Goal: Book appointment/travel/reservation

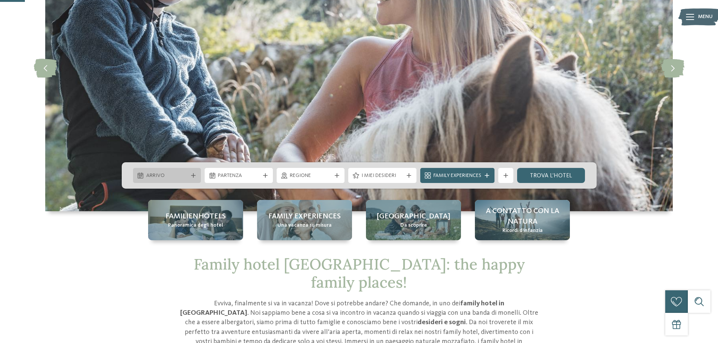
click at [187, 173] on span "Arrivo" at bounding box center [167, 176] width 42 height 8
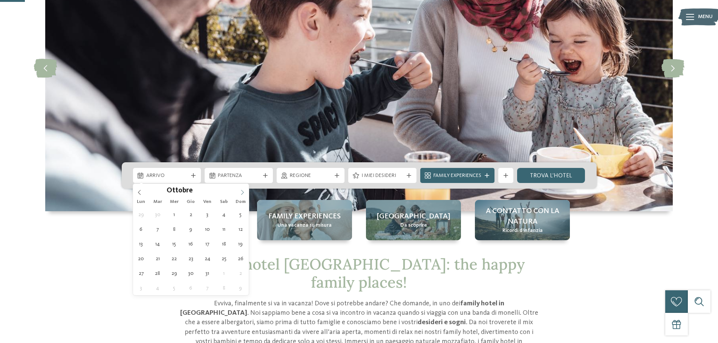
click at [243, 192] on icon at bounding box center [242, 192] width 5 height 5
type div "[DATE]"
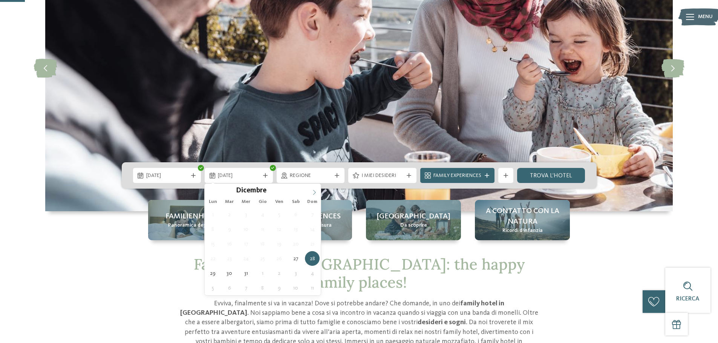
type input "****"
click at [315, 192] on icon at bounding box center [314, 192] width 5 height 5
type div "[DATE]"
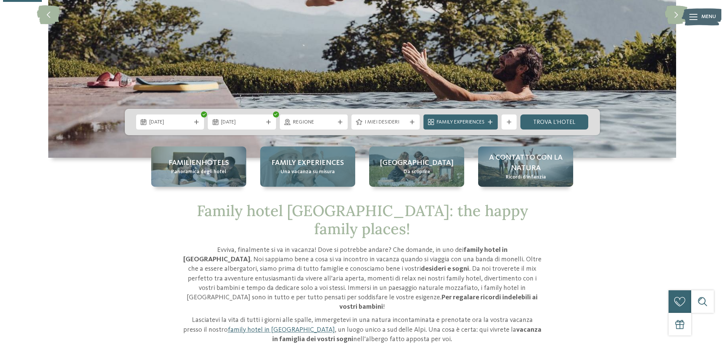
scroll to position [189, 0]
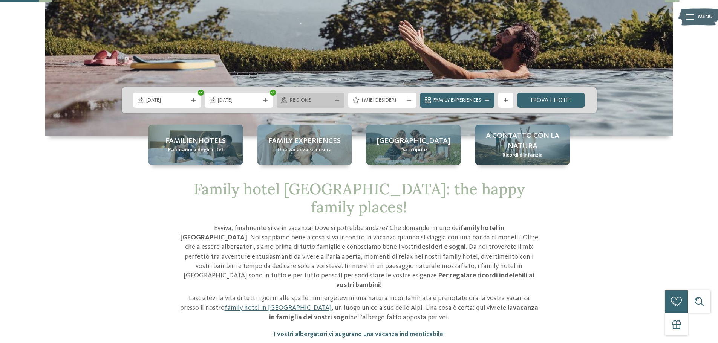
click at [314, 101] on span "Regione" at bounding box center [311, 101] width 42 height 8
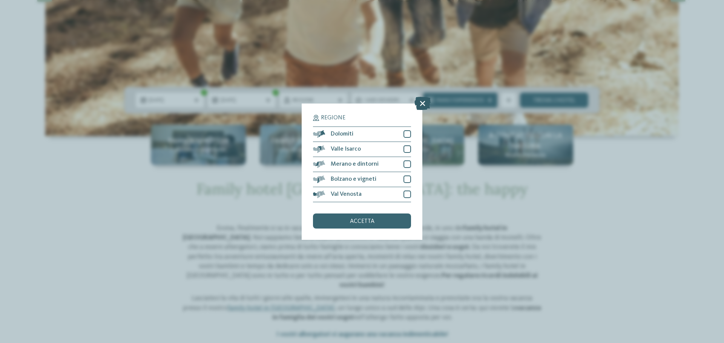
click at [419, 102] on icon at bounding box center [422, 103] width 16 height 13
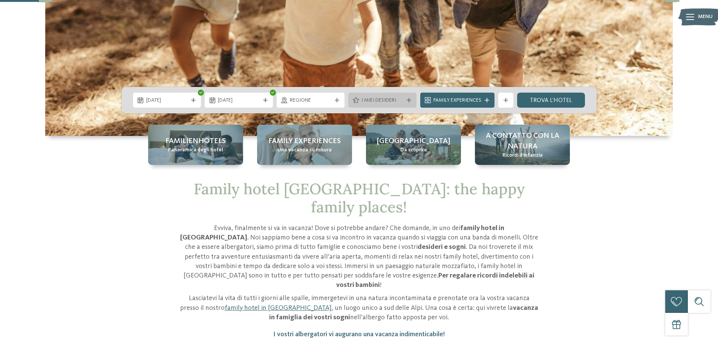
click at [393, 104] on span "I miei desideri" at bounding box center [383, 101] width 42 height 8
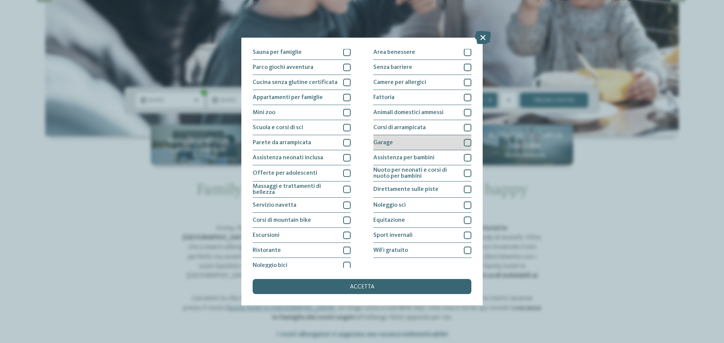
scroll to position [53, 0]
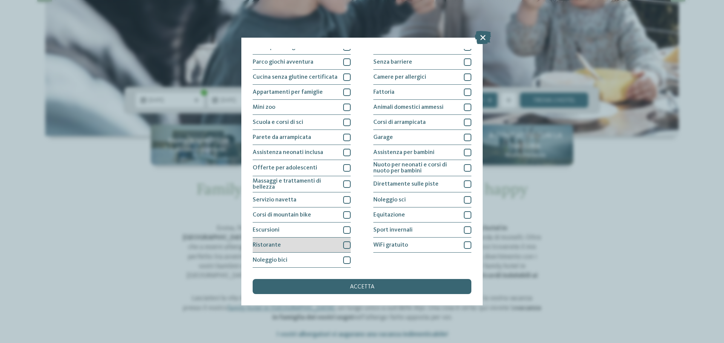
click at [345, 248] on div at bounding box center [347, 246] width 8 height 8
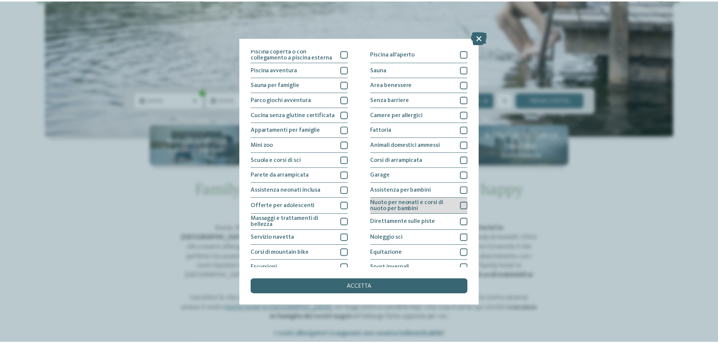
scroll to position [0, 0]
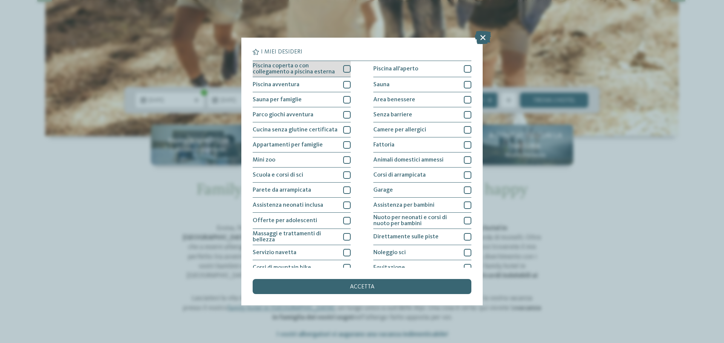
click at [343, 68] on div at bounding box center [347, 69] width 8 height 8
click at [356, 285] on span "accetta" at bounding box center [362, 287] width 25 height 6
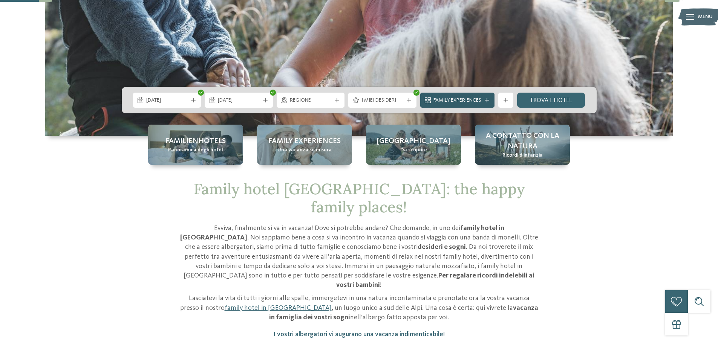
click at [442, 102] on span "Family Experiences" at bounding box center [458, 101] width 48 height 8
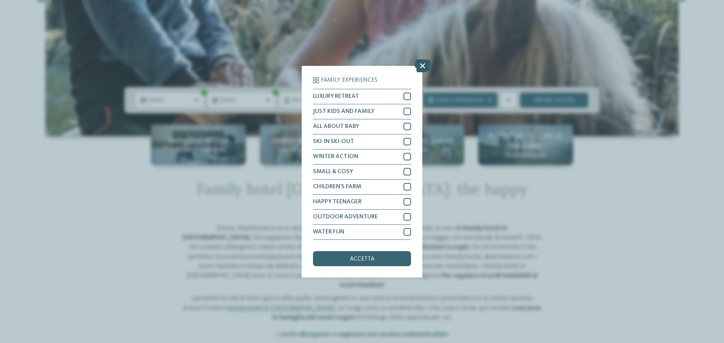
click at [423, 66] on icon at bounding box center [422, 65] width 16 height 13
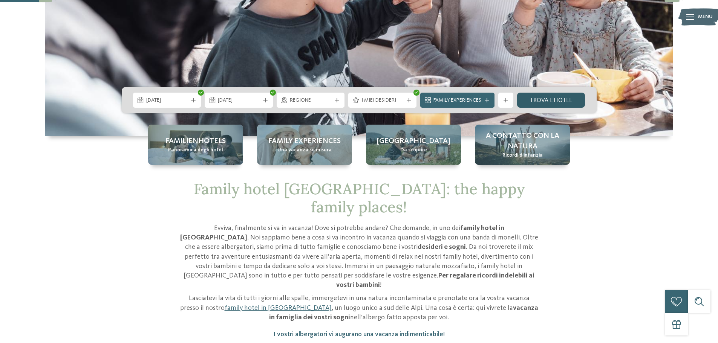
click at [544, 99] on link "trova l’hotel" at bounding box center [551, 100] width 68 height 15
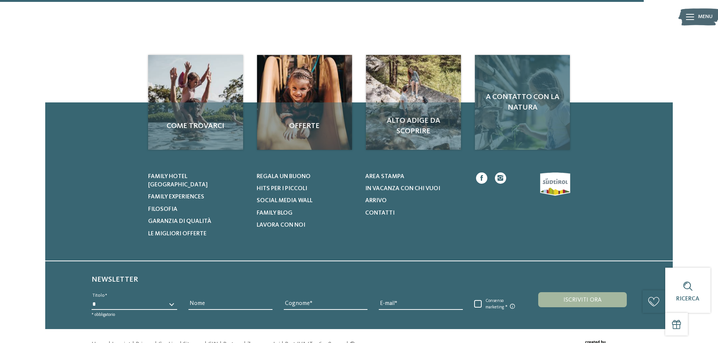
scroll to position [1341, 0]
